Goal: Task Accomplishment & Management: Use online tool/utility

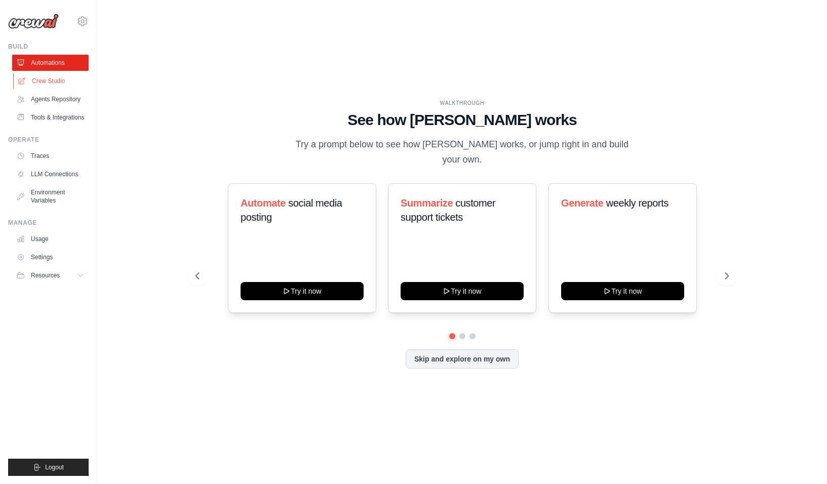
click at [40, 80] on link "Crew Studio" at bounding box center [51, 81] width 76 height 16
